Goal: Task Accomplishment & Management: Complete application form

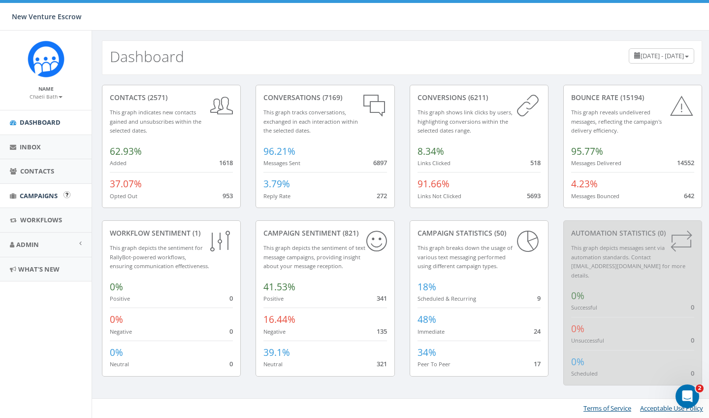
click at [34, 197] on span "Campaigns" at bounding box center [39, 195] width 38 height 9
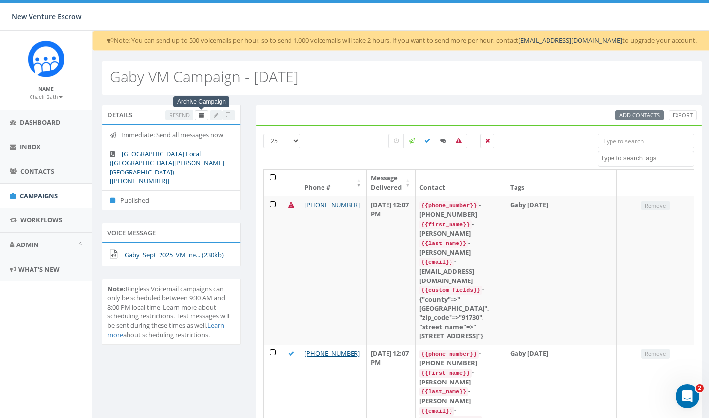
click at [200, 118] on span at bounding box center [201, 114] width 5 height 7
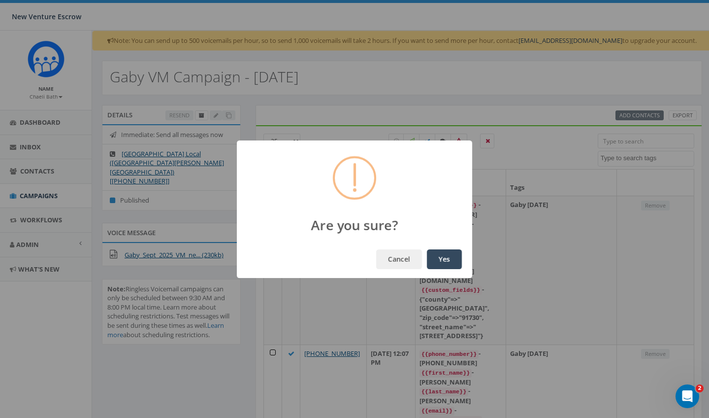
click at [448, 259] on button "Yes" at bounding box center [444, 259] width 35 height 20
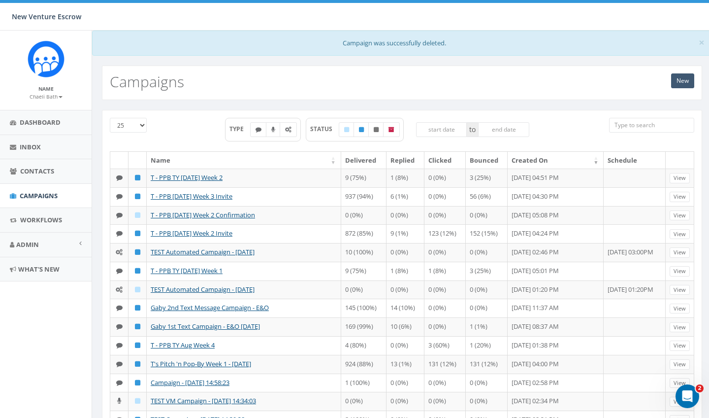
click at [689, 83] on link "New" at bounding box center [682, 80] width 23 height 15
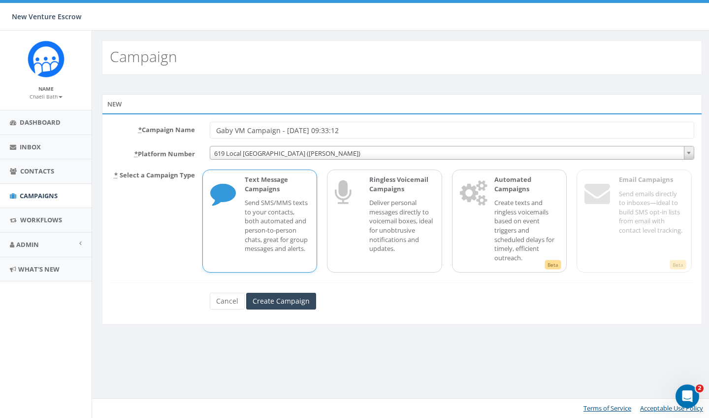
drag, startPoint x: 360, startPoint y: 128, endPoint x: 332, endPoint y: 127, distance: 27.6
click at [332, 127] on input "Gaby VM Campaign - 09/17/2025, 09:33:12" at bounding box center [452, 130] width 484 height 17
type input "Gaby VM Campaign - [DATE]"
click at [310, 155] on span "619 Local San Diego (Tania Marks)" at bounding box center [451, 153] width 483 height 14
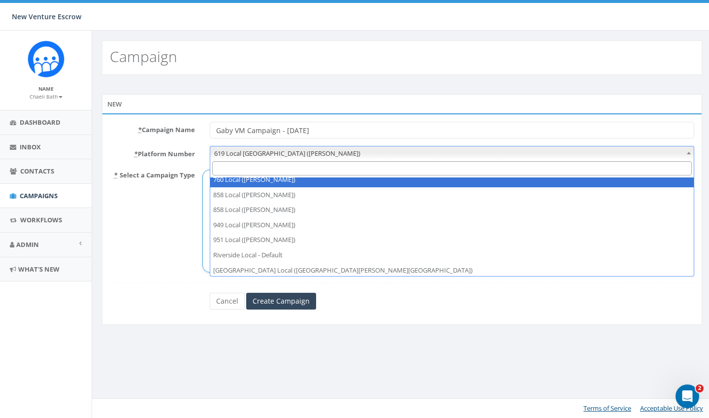
scroll to position [20, 0]
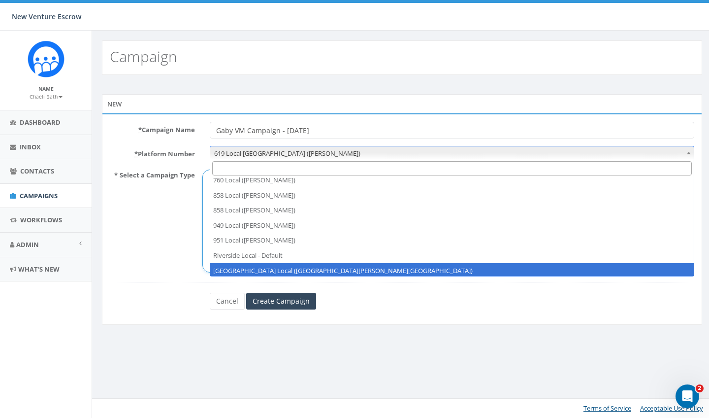
select select "6964756"
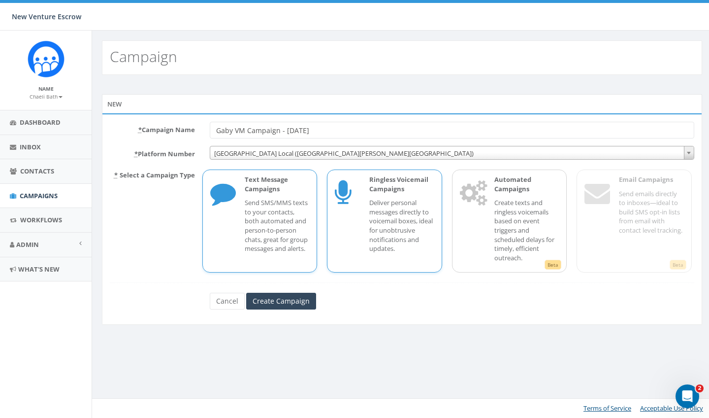
click at [374, 232] on p "Deliver personal messages directly to voicemail boxes, ideal for unobtrusive no…" at bounding box center [401, 225] width 65 height 55
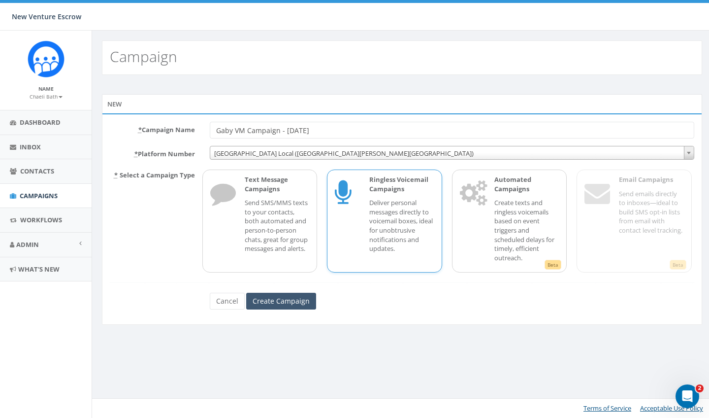
click at [296, 302] on input "Create Campaign" at bounding box center [281, 300] width 70 height 17
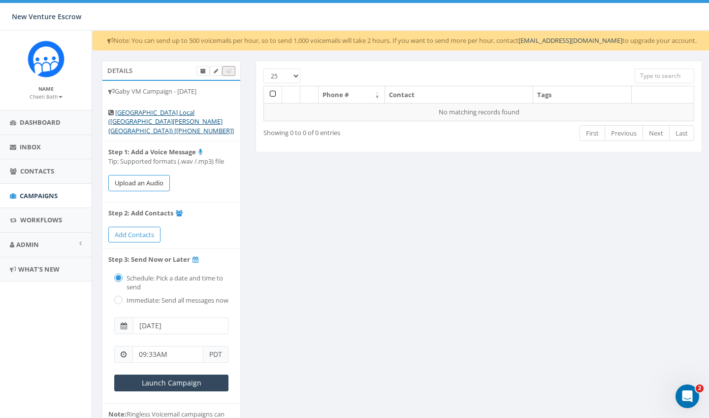
click at [147, 175] on button "Upload an Audio" at bounding box center [139, 183] width 62 height 16
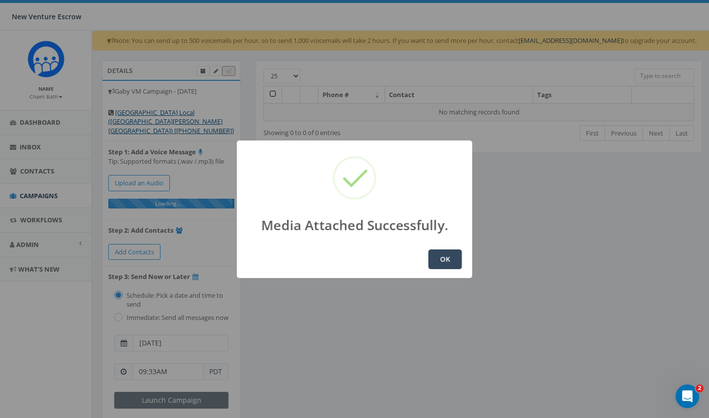
click at [431, 263] on button "OK" at bounding box center [444, 259] width 33 height 20
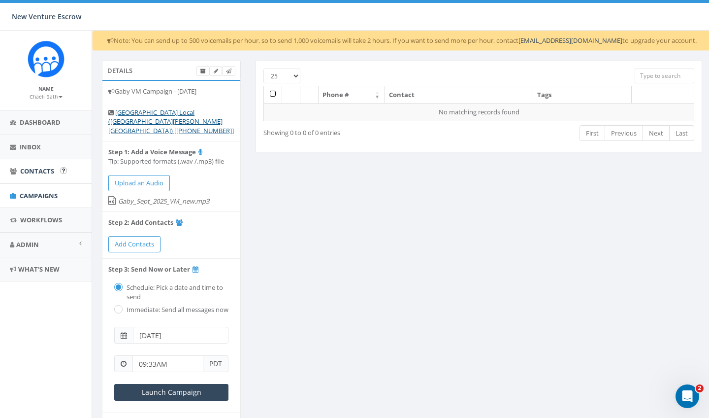
click at [36, 169] on span "Contacts" at bounding box center [37, 170] width 34 height 9
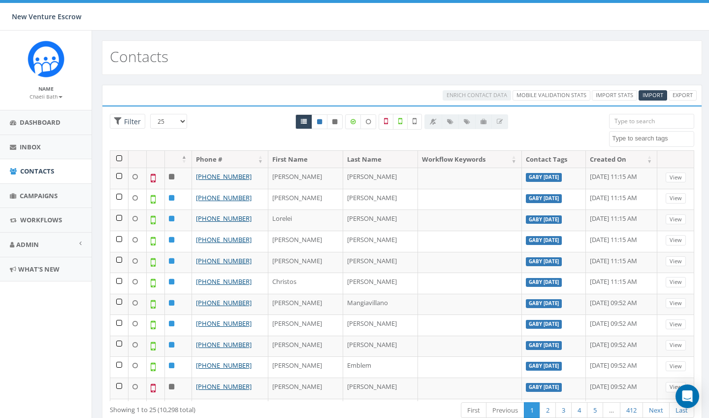
select select
click at [653, 96] on span "Import" at bounding box center [653, 94] width 21 height 7
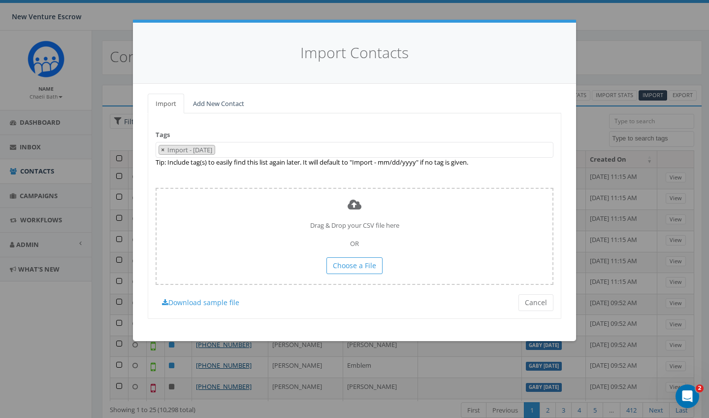
click at [162, 148] on span "×" at bounding box center [162, 149] width 3 height 9
select select
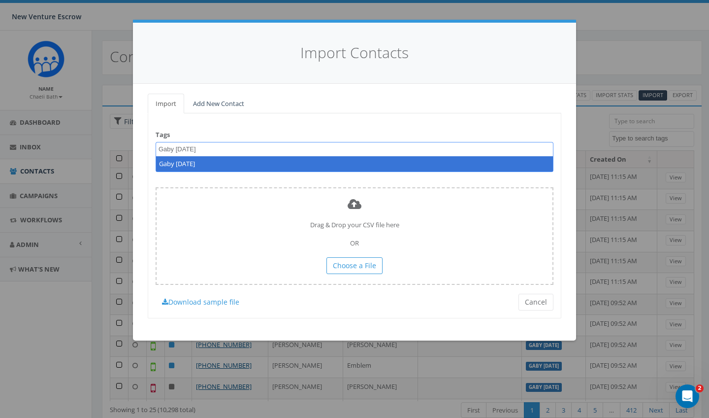
click at [189, 149] on textarea "Gaby Sept 2025" at bounding box center [195, 149] width 72 height 9
type textarea "Gaby [DATE]"
select select "Gaby [DATE]"
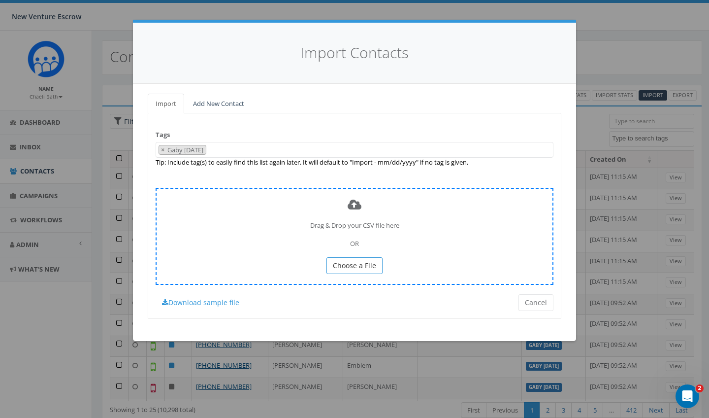
click at [355, 263] on span "Choose a File" at bounding box center [354, 264] width 43 height 9
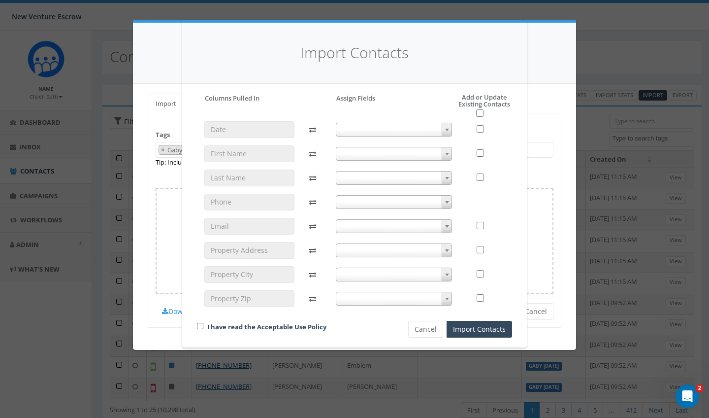
click at [383, 154] on span at bounding box center [394, 154] width 117 height 14
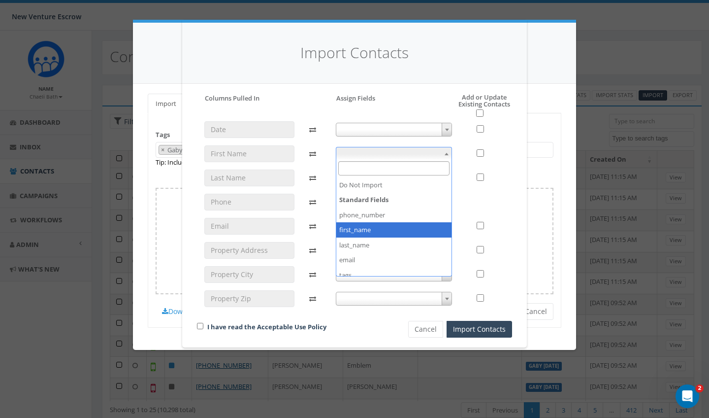
select select "first_name"
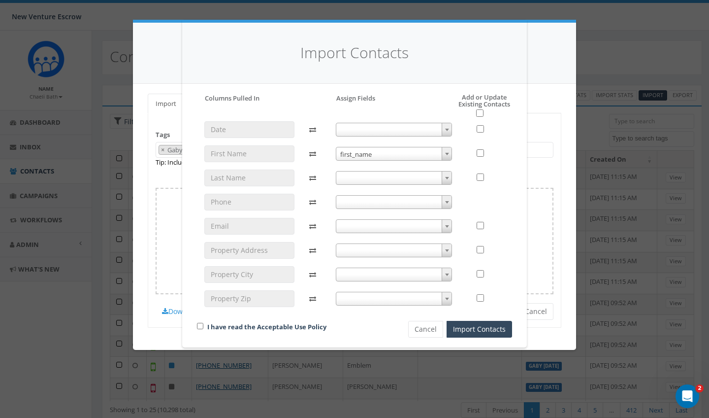
click at [361, 176] on span at bounding box center [394, 178] width 117 height 14
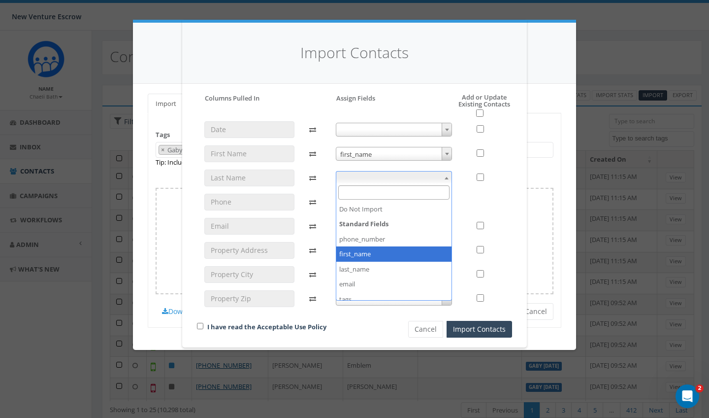
select select "last_name"
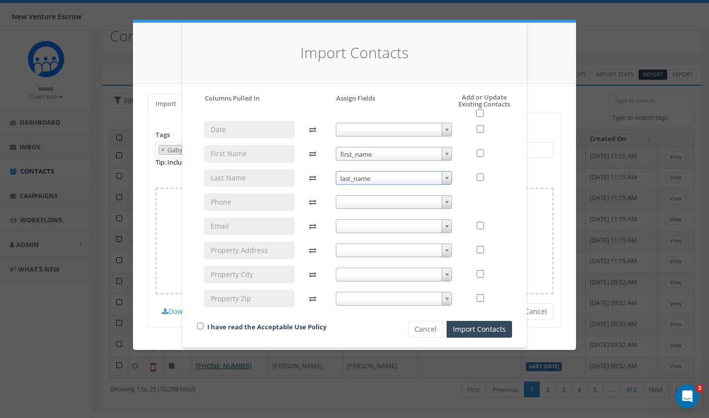
scroll to position [27, 0]
click at [358, 198] on span at bounding box center [394, 202] width 117 height 14
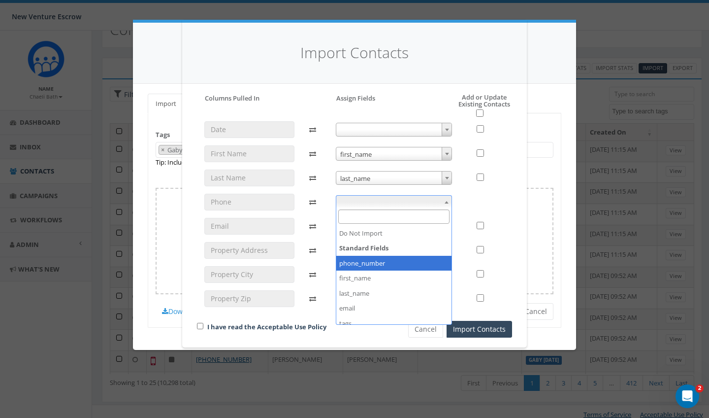
select select "phone_number"
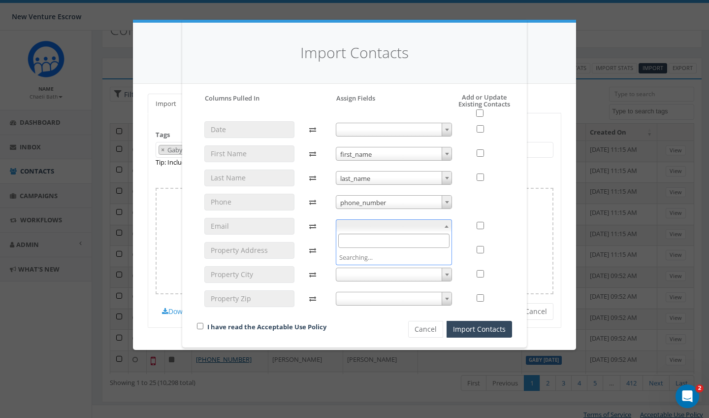
click at [352, 227] on span at bounding box center [394, 226] width 117 height 14
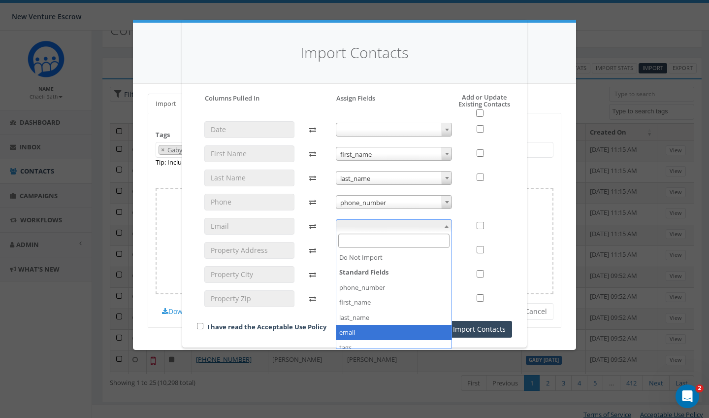
select select "email"
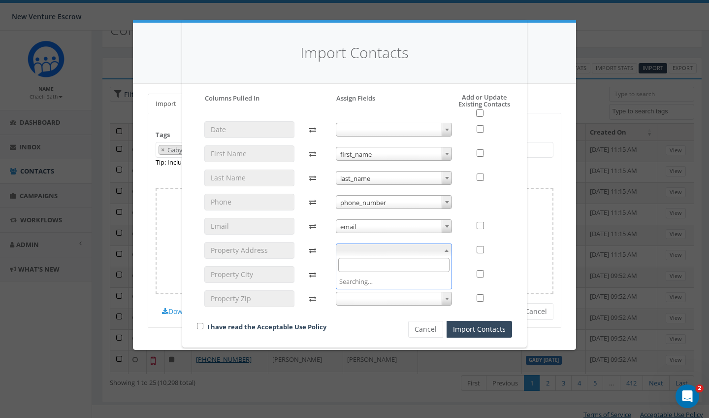
click at [355, 248] on span at bounding box center [394, 250] width 117 height 14
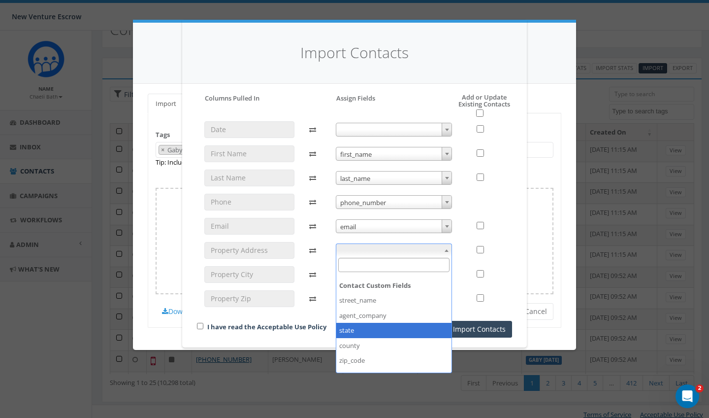
scroll to position [97, 0]
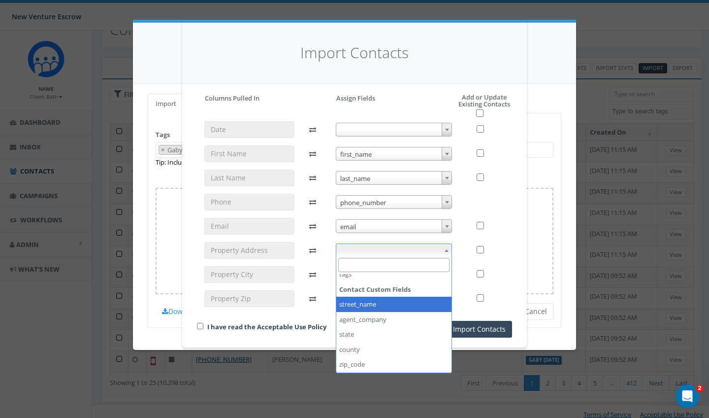
select select "street_name"
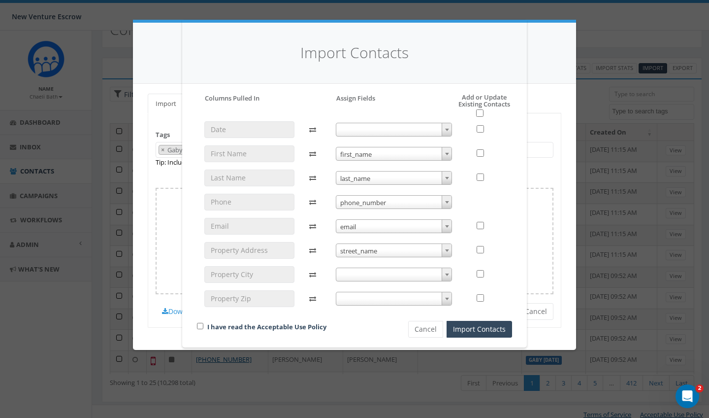
click at [356, 272] on span at bounding box center [394, 274] width 117 height 14
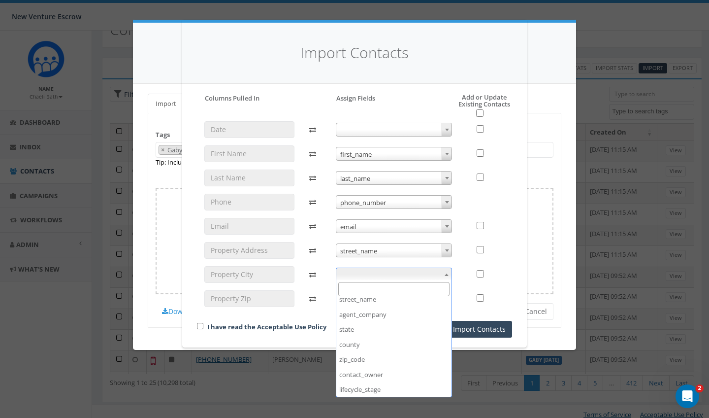
scroll to position [128, 0]
select select "county"
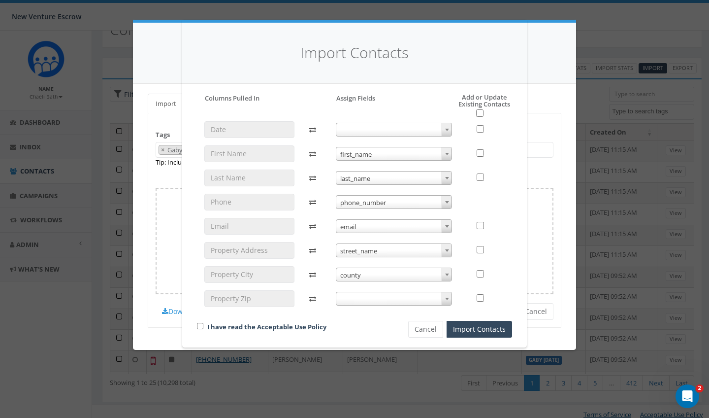
click at [359, 297] on span at bounding box center [394, 298] width 117 height 14
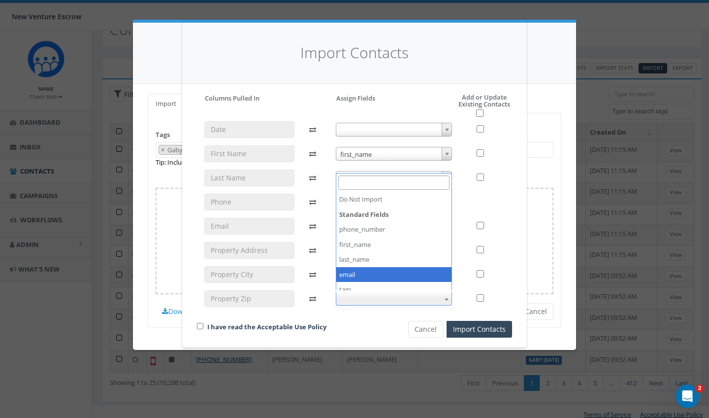
scroll to position [138, 0]
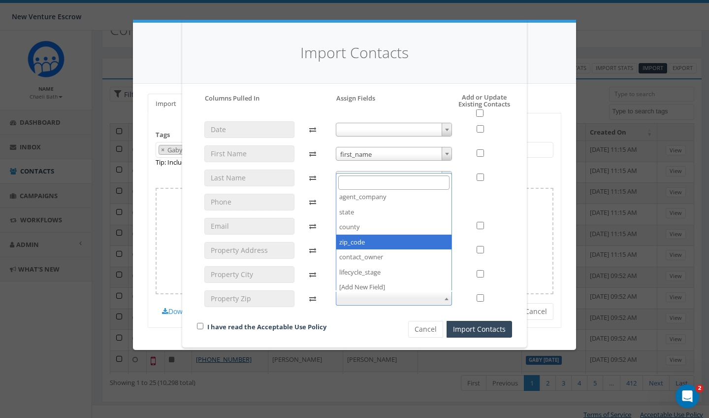
select select "zip_code"
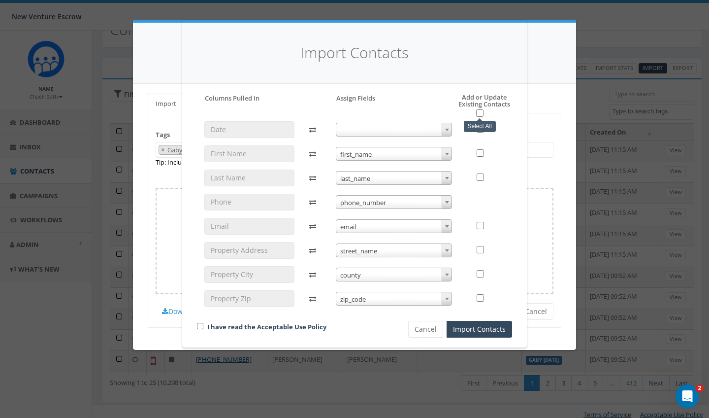
click at [483, 112] on input "checkbox" at bounding box center [479, 112] width 7 height 7
checkbox input "true"
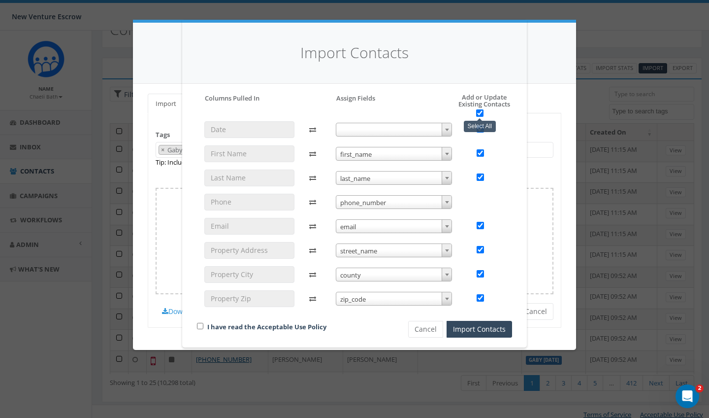
checkbox input "true"
click at [202, 325] on input "checkbox" at bounding box center [200, 325] width 6 height 6
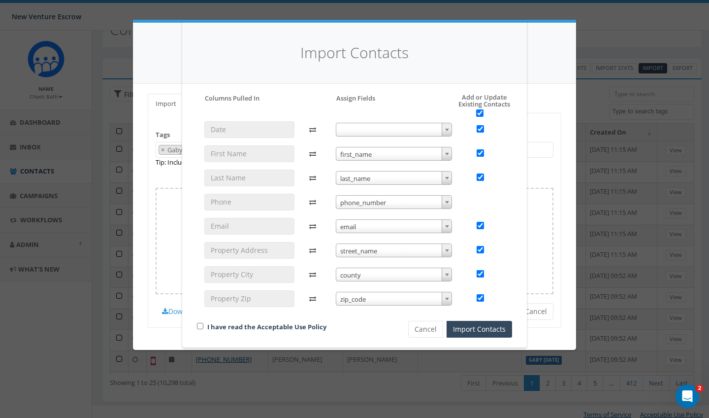
checkbox input "true"
click at [465, 326] on button "Import Contacts" at bounding box center [479, 329] width 65 height 17
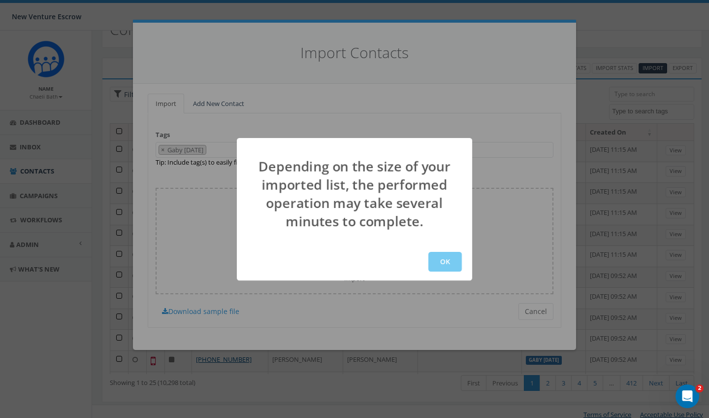
click at [451, 267] on button "OK" at bounding box center [444, 262] width 33 height 20
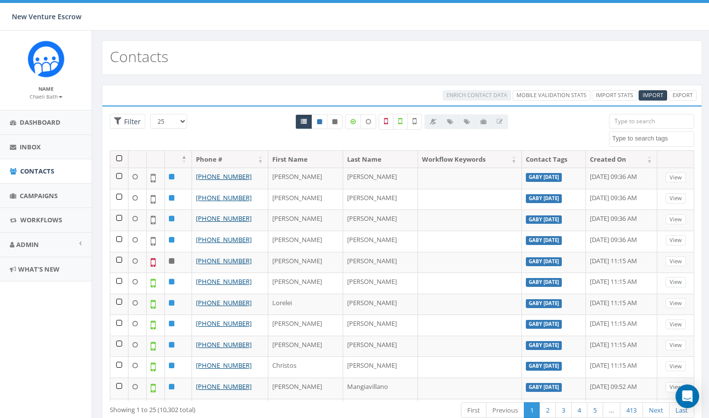
select select
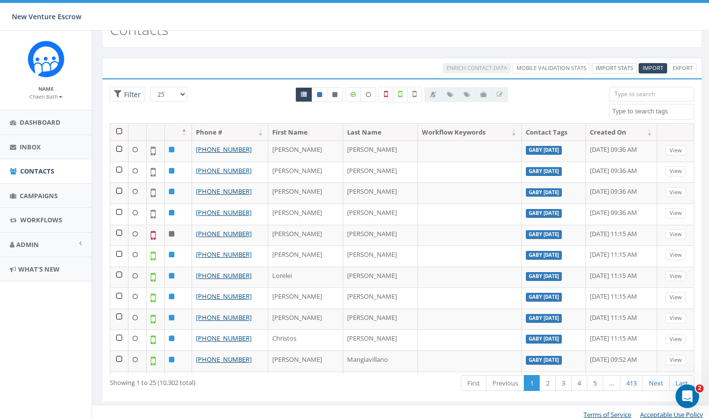
click at [608, 69] on link "Import Stats" at bounding box center [614, 68] width 45 height 10
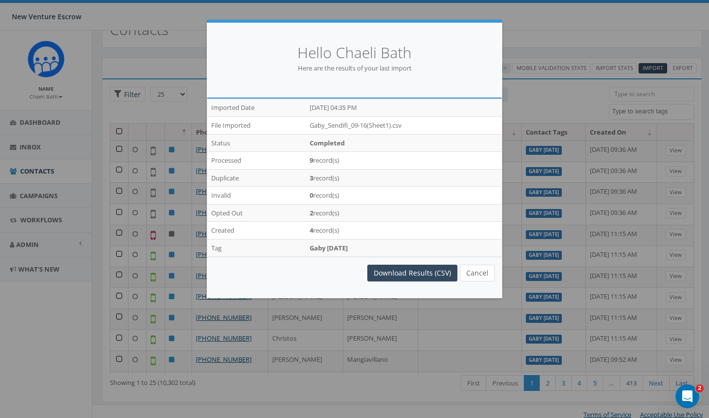
click at [477, 273] on button "Cancel" at bounding box center [477, 272] width 35 height 17
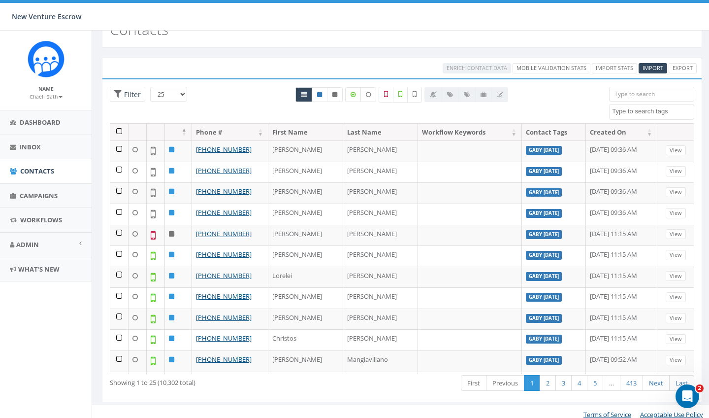
click at [647, 114] on textarea "Search" at bounding box center [653, 111] width 82 height 9
type textarea "gaby sept 17 2025"
select select "gaby sept 17 2025"
click at [118, 129] on th at bounding box center [119, 132] width 18 height 17
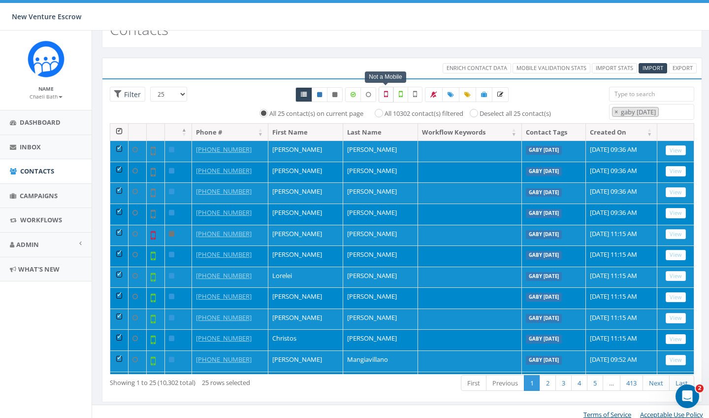
click at [385, 95] on icon at bounding box center [386, 94] width 4 height 9
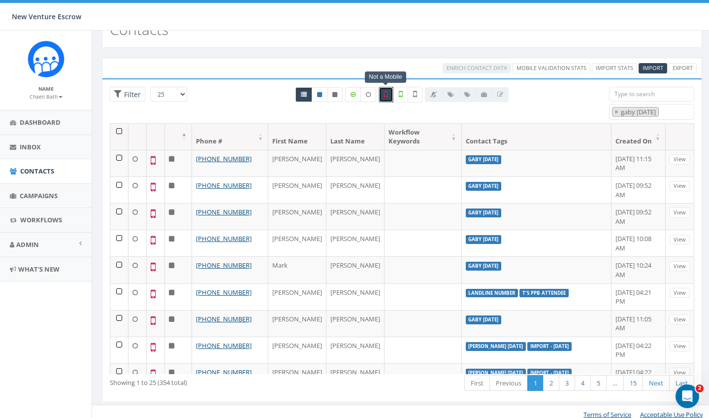
click at [437, 116] on div "All 0 contact(s) on current page All 10302 contact(s) filtered Deselect all 25 …" at bounding box center [402, 112] width 243 height 11
click at [390, 98] on label at bounding box center [386, 95] width 15 height 16
checkbox input "false"
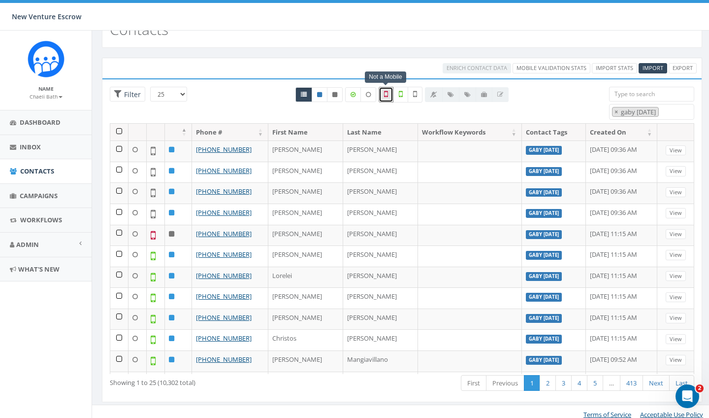
click at [655, 113] on 2025 "gaby sept 17 2025" at bounding box center [639, 111] width 38 height 9
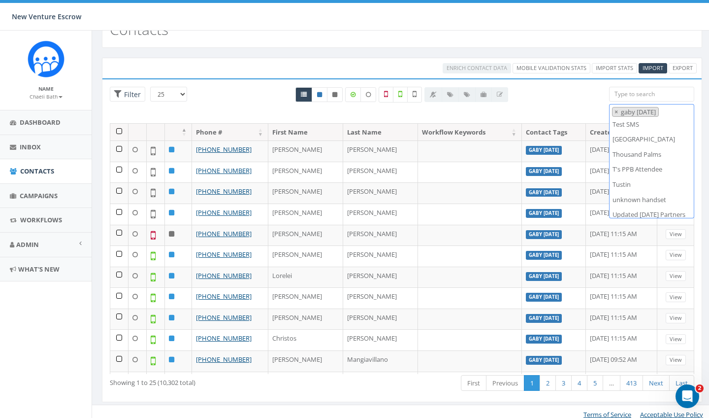
click at [666, 114] on span at bounding box center [662, 111] width 7 height 9
click at [619, 112] on button "×" at bounding box center [615, 111] width 7 height 9
select select
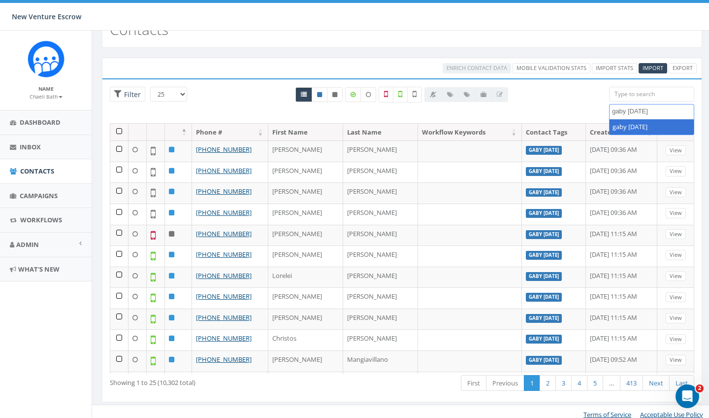
type textarea "gaby sept 17 2025"
select select "gaby sept 17 2025"
click at [117, 132] on th at bounding box center [119, 132] width 18 height 17
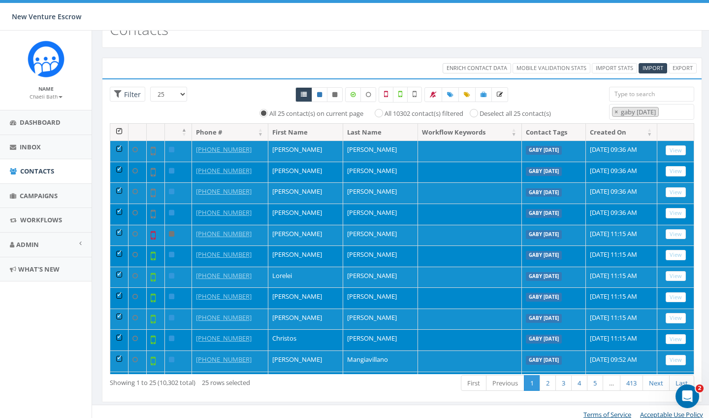
click at [460, 66] on span "Enrich Contact Data" at bounding box center [477, 67] width 61 height 7
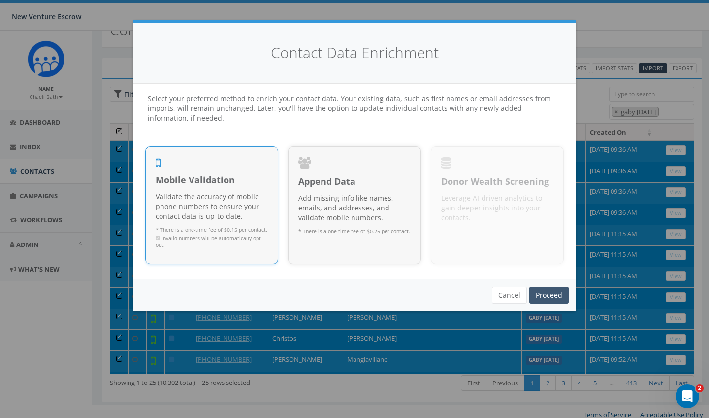
click at [547, 289] on link "Proceed" at bounding box center [548, 295] width 39 height 17
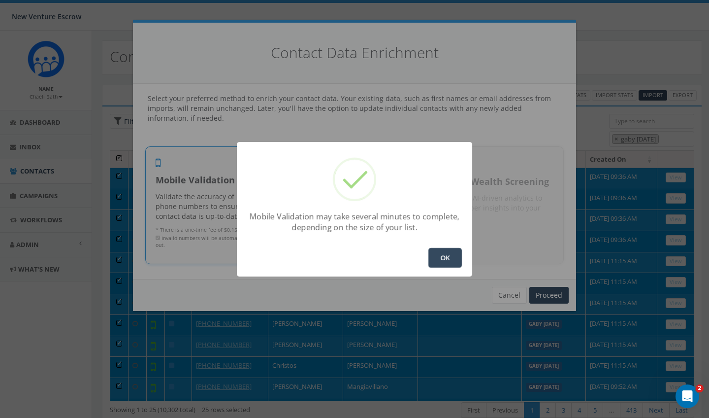
click at [445, 262] on button "OK" at bounding box center [444, 258] width 33 height 20
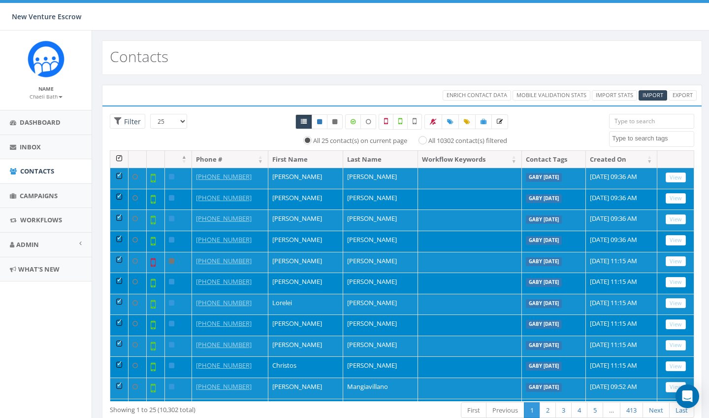
select select
click at [116, 158] on th at bounding box center [119, 159] width 18 height 17
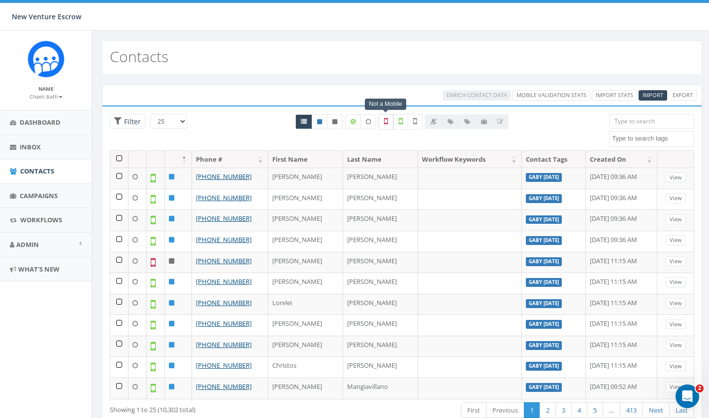
click at [385, 127] on label at bounding box center [386, 122] width 15 height 16
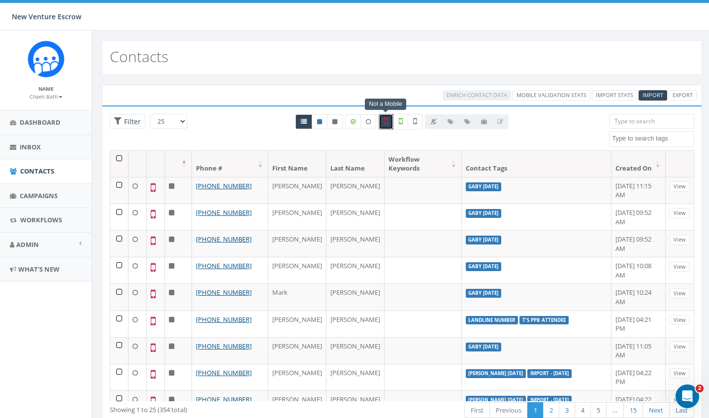
click at [385, 127] on label at bounding box center [386, 122] width 15 height 16
checkbox input "false"
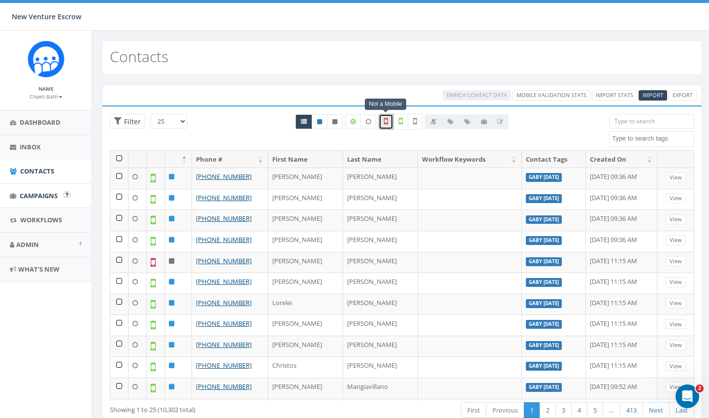
click at [47, 196] on span "Campaigns" at bounding box center [39, 195] width 38 height 9
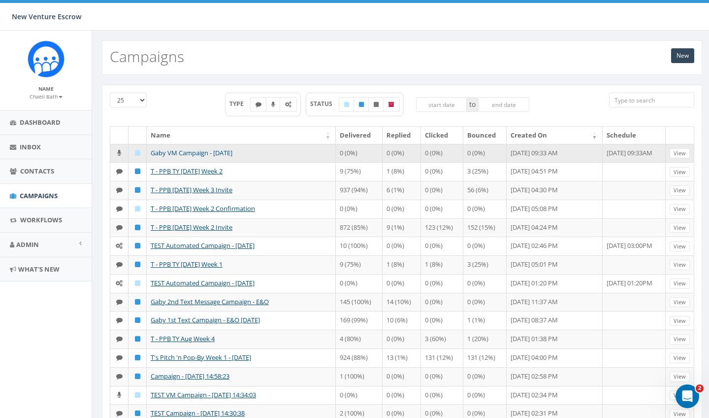
click at [200, 154] on link "Gaby VM Campaign - [DATE]" at bounding box center [192, 152] width 82 height 9
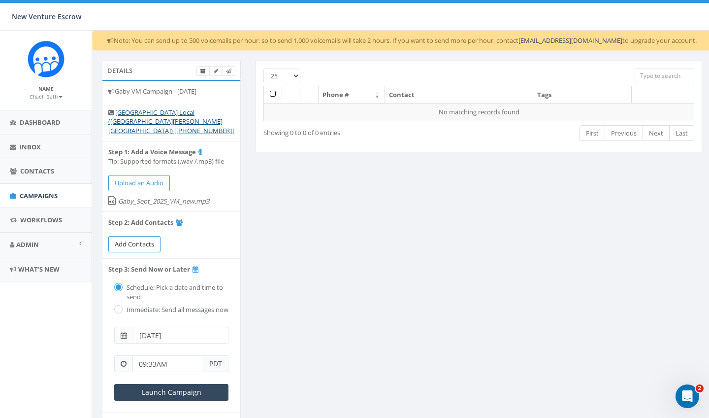
click at [144, 237] on link "Add Contacts" at bounding box center [134, 244] width 52 height 16
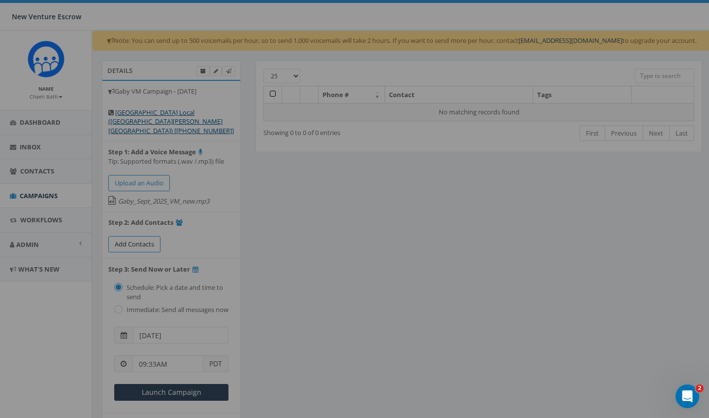
select select
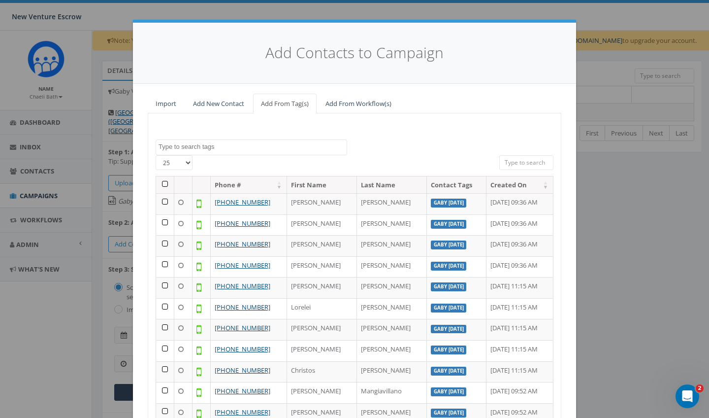
click at [302, 151] on span at bounding box center [252, 147] width 192 height 16
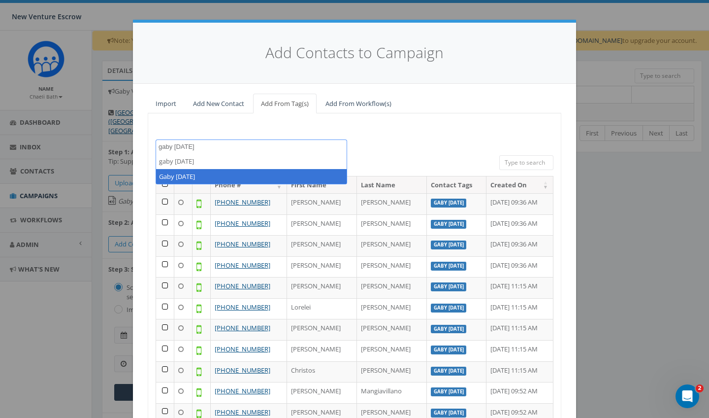
type textarea "gaby [DATE]"
select select "Gaby [DATE]"
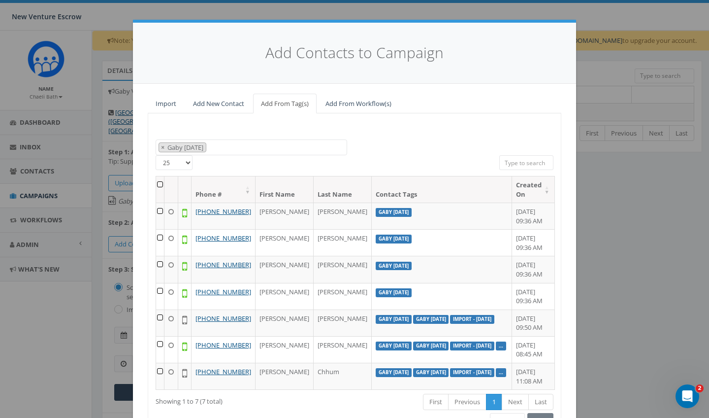
click at [163, 178] on th at bounding box center [160, 189] width 8 height 26
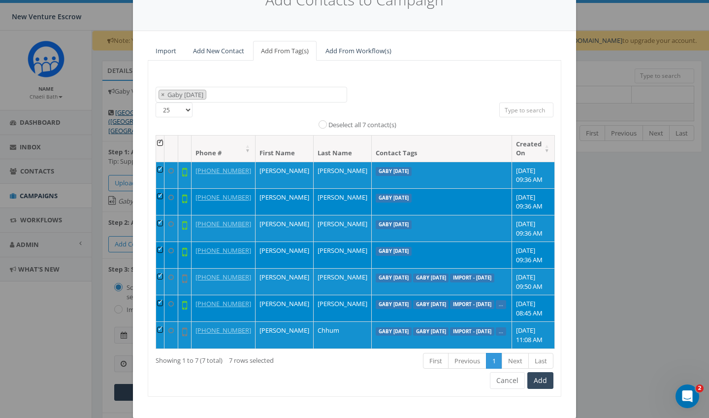
scroll to position [57, 0]
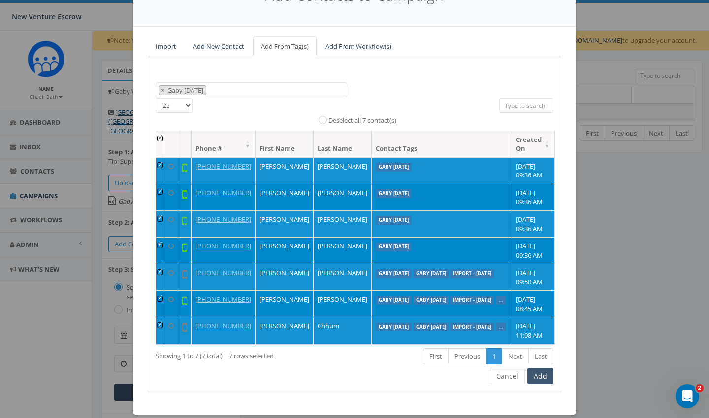
click at [546, 384] on button "Add" at bounding box center [540, 375] width 26 height 17
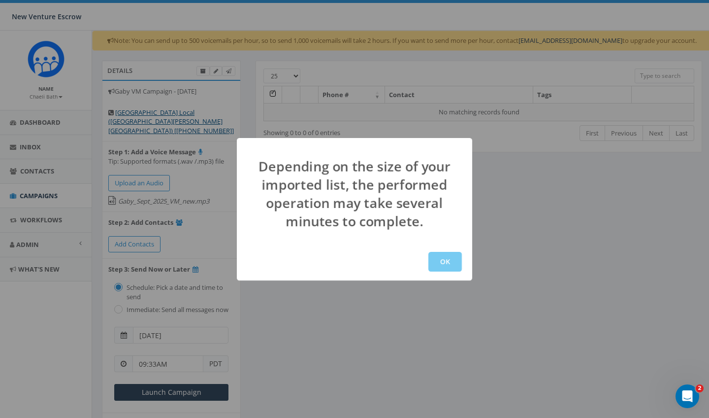
click at [436, 265] on button "OK" at bounding box center [444, 262] width 33 height 20
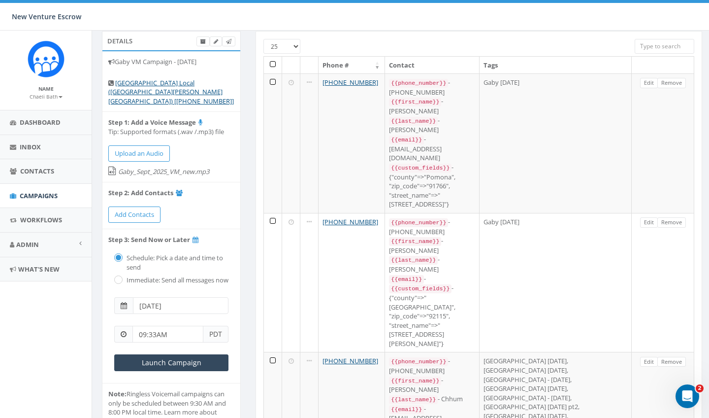
scroll to position [30, 0]
click at [120, 277] on input "radio" at bounding box center [117, 280] width 6 height 6
radio input "true"
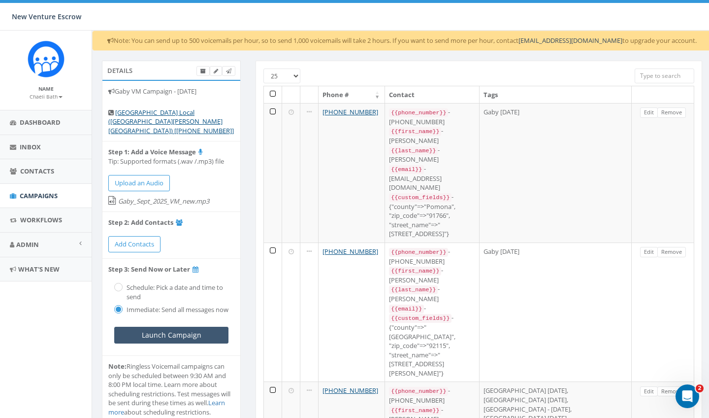
click at [186, 329] on input "Launch Campaign" at bounding box center [171, 334] width 114 height 17
click at [41, 194] on span "Campaigns" at bounding box center [39, 195] width 38 height 9
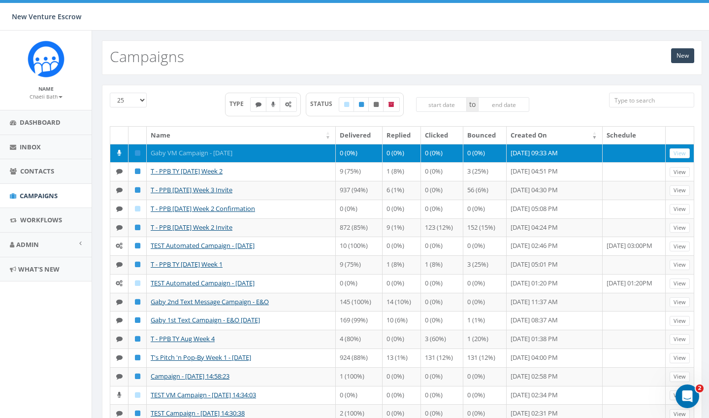
click at [160, 153] on link "Gaby VM Campaign - [DATE]" at bounding box center [192, 152] width 82 height 9
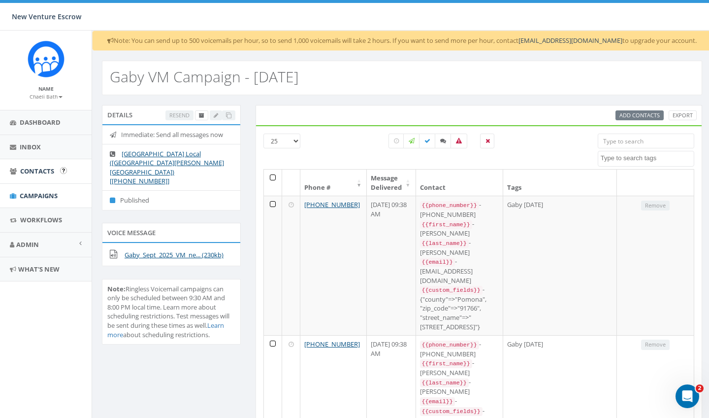
click at [45, 174] on link "Contacts" at bounding box center [46, 171] width 92 height 24
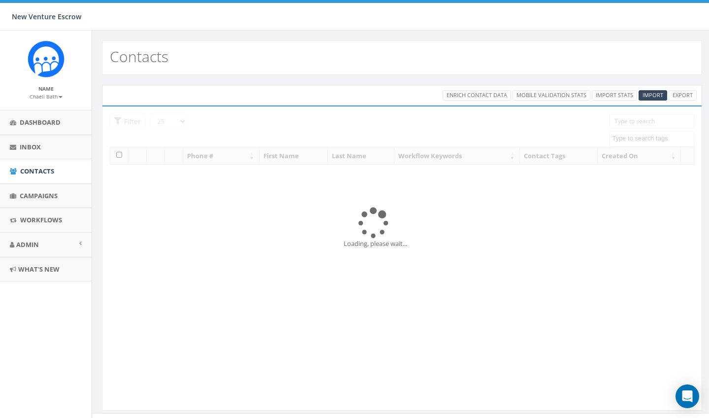
select select
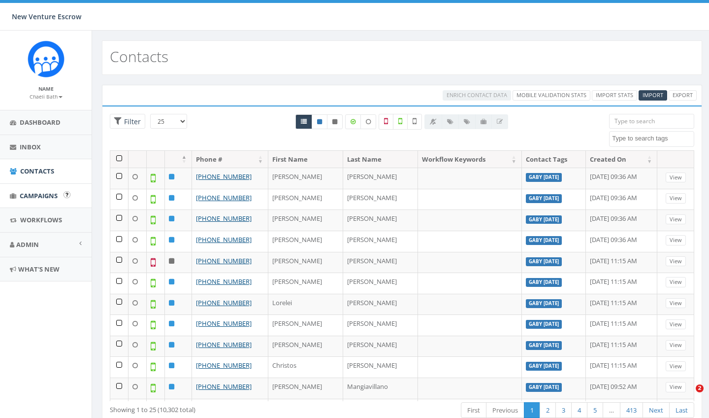
click at [36, 195] on span "Campaigns" at bounding box center [39, 195] width 38 height 9
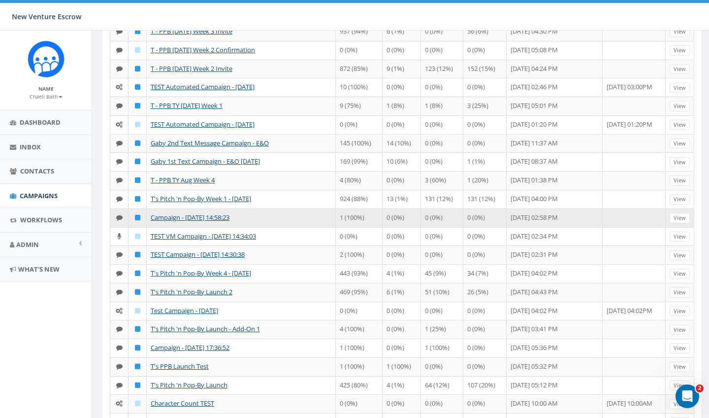
scroll to position [152, 0]
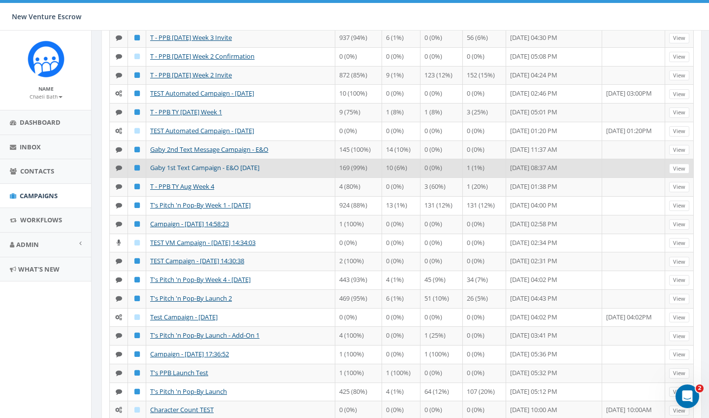
click at [206, 172] on link "Gaby 1st Text Campaign - E&O [DATE]" at bounding box center [204, 167] width 109 height 9
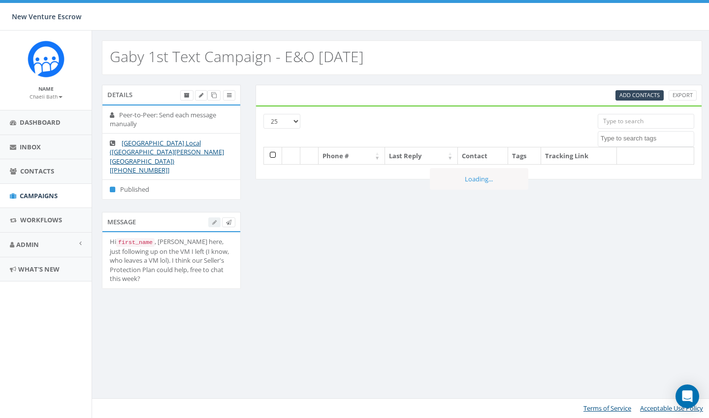
select select
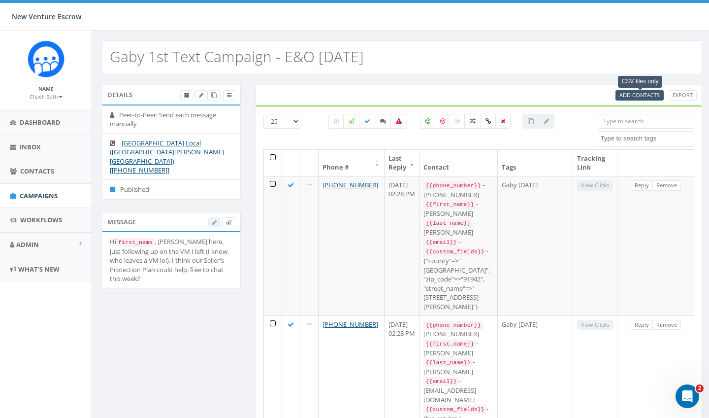
click at [622, 93] on span "Add Contacts" at bounding box center [639, 94] width 40 height 7
select select
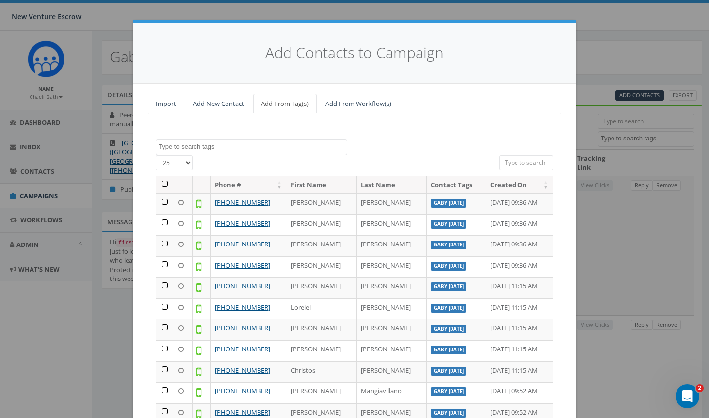
click at [254, 150] on span at bounding box center [252, 147] width 192 height 16
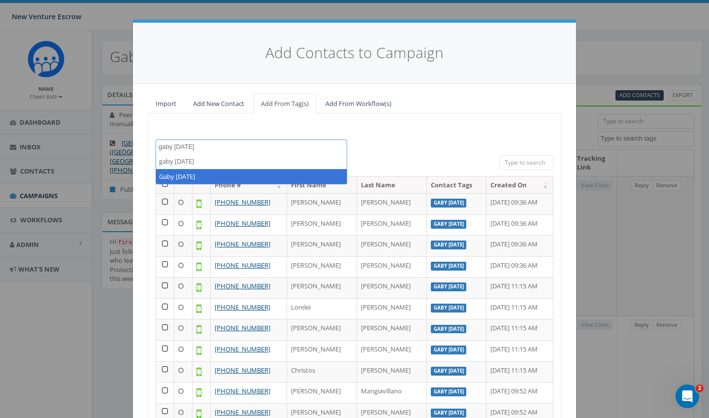
type textarea "gaby [DATE]"
select select "Gaby [DATE]"
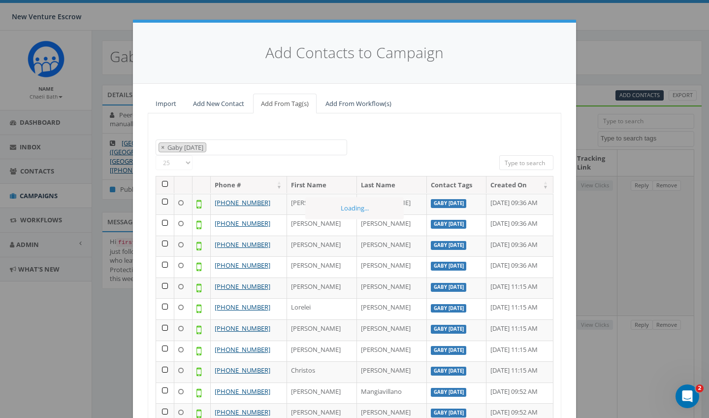
scroll to position [487, 0]
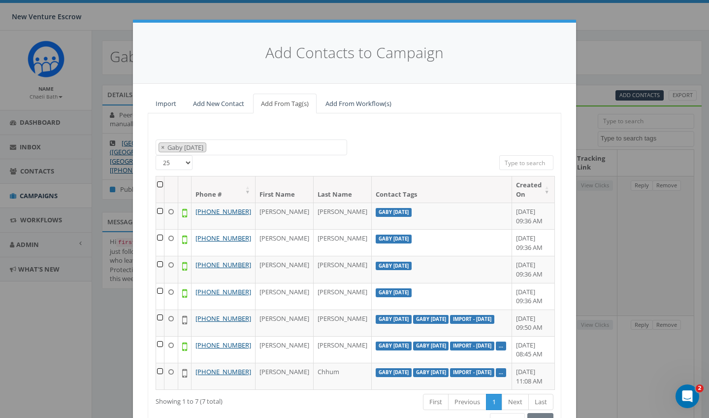
click at [162, 183] on th at bounding box center [160, 189] width 8 height 26
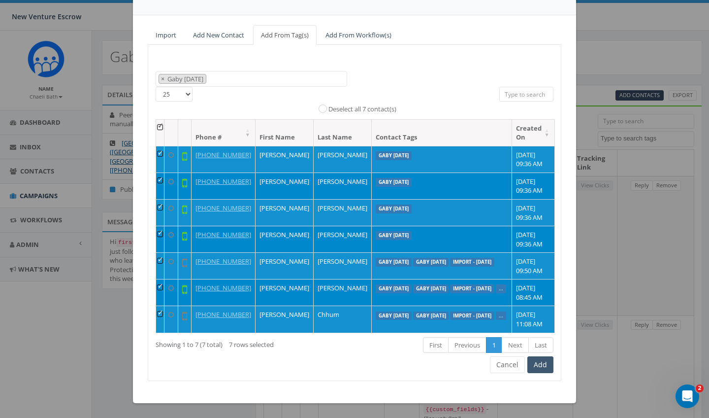
scroll to position [99, 0]
click at [543, 367] on button "Add" at bounding box center [540, 364] width 26 height 17
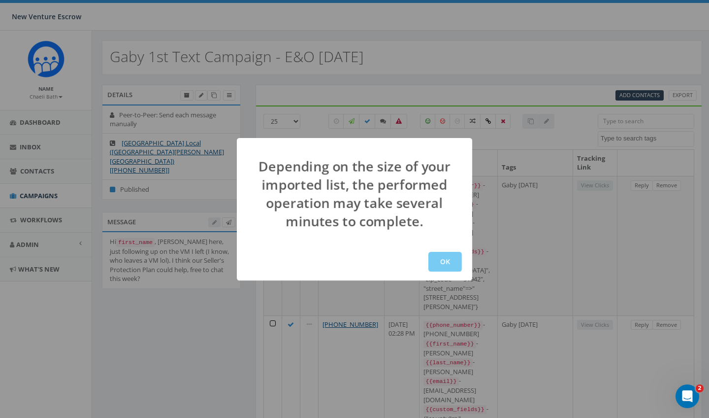
click at [449, 265] on button "OK" at bounding box center [444, 262] width 33 height 20
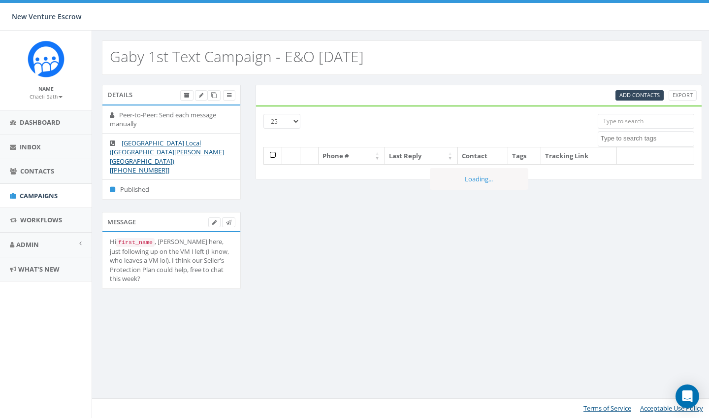
select select
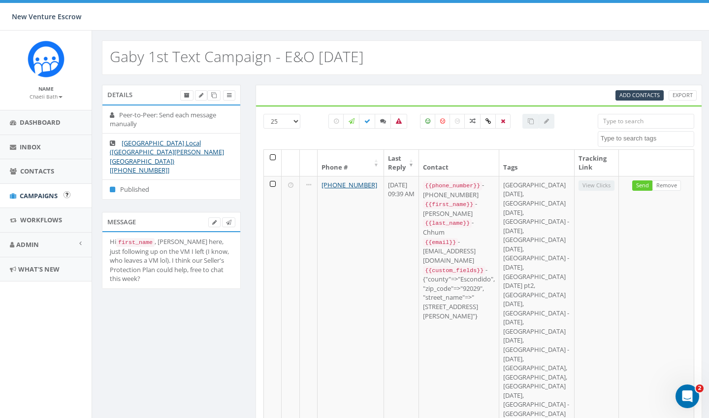
click at [40, 193] on span "Campaigns" at bounding box center [39, 195] width 38 height 9
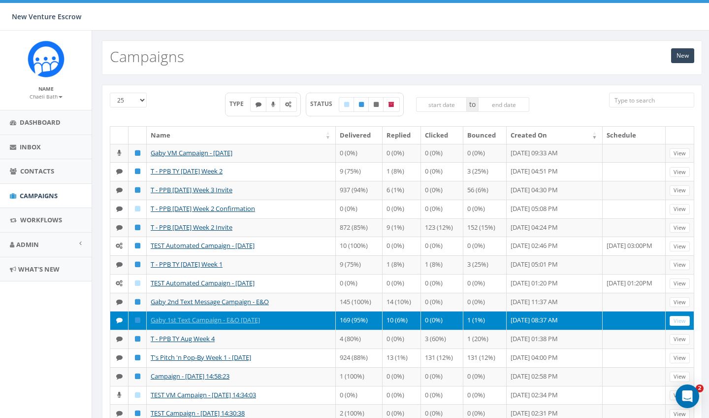
click at [48, 97] on small "Chaeli Bath" at bounding box center [46, 96] width 33 height 7
click at [40, 126] on link "Sign Out" at bounding box center [49, 124] width 78 height 12
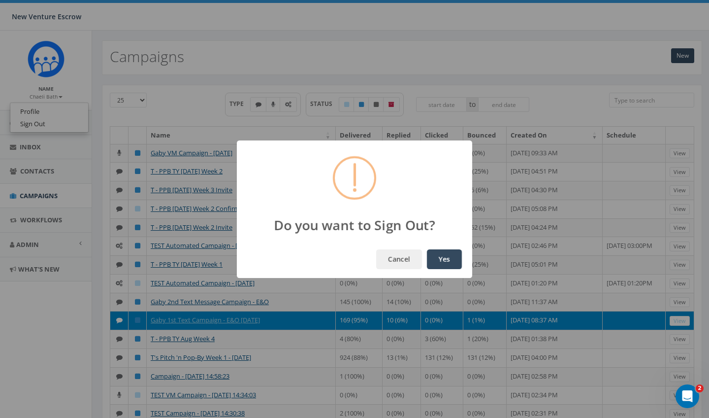
click at [436, 257] on button "Yes" at bounding box center [444, 259] width 35 height 20
